Goal: Navigation & Orientation: Find specific page/section

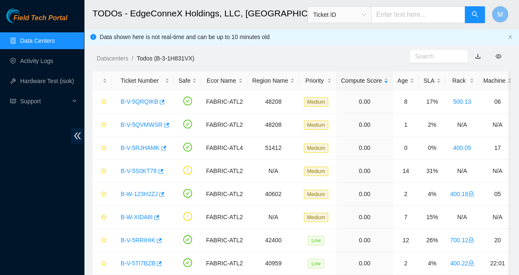
click at [41, 16] on span "Field Tech Portal" at bounding box center [40, 18] width 54 height 8
